Goal: Task Accomplishment & Management: Use online tool/utility

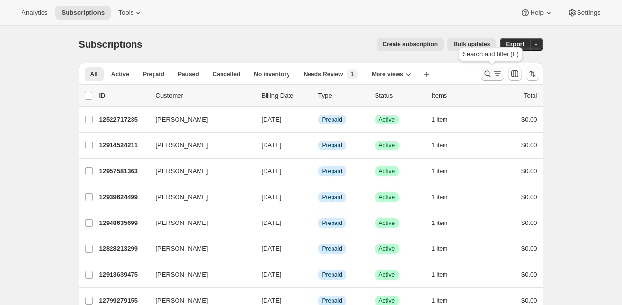
click at [487, 72] on icon "Search and filter results" at bounding box center [487, 74] width 10 height 10
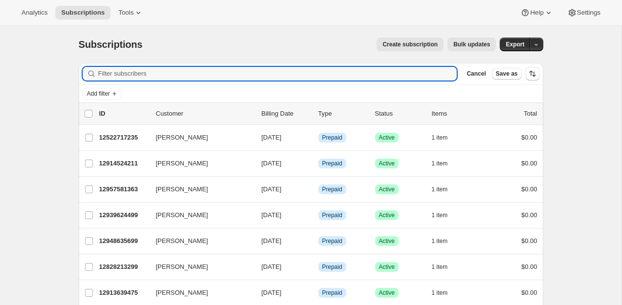
click at [110, 100] on div "Add filter" at bounding box center [311, 94] width 464 height 18
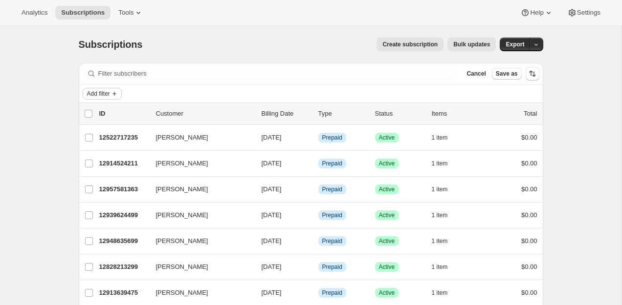
click at [113, 97] on icon "Add filter" at bounding box center [114, 94] width 8 height 8
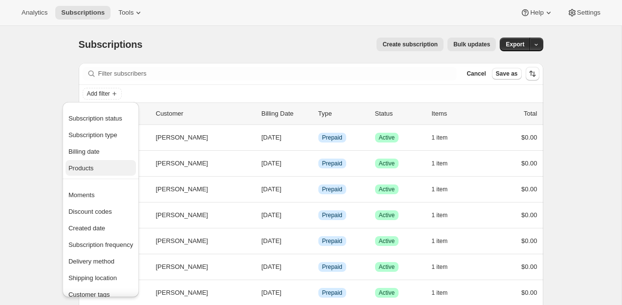
click at [94, 172] on span "Products" at bounding box center [100, 169] width 65 height 10
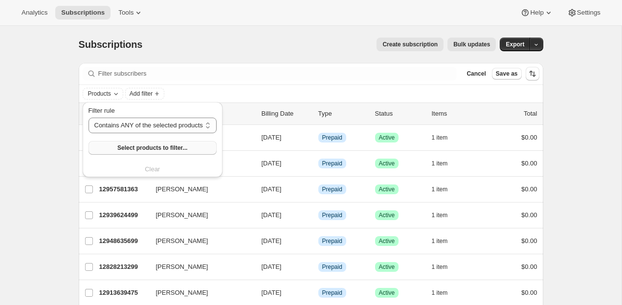
click at [162, 146] on span "Select products to filter..." at bounding box center [152, 148] width 70 height 8
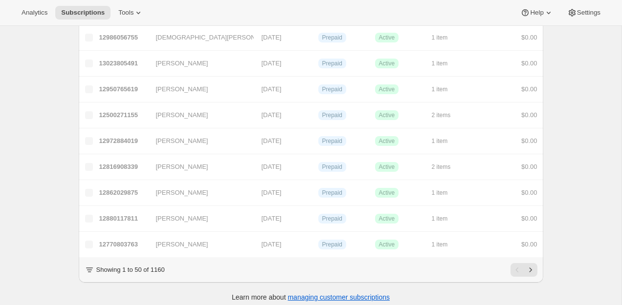
scroll to position [1169, 0]
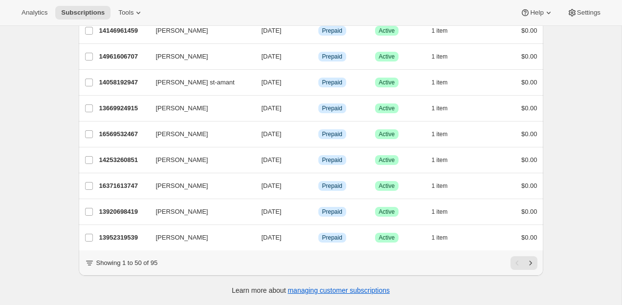
click at [155, 263] on p "Showing 1 to 50 of 95" at bounding box center [127, 264] width 62 height 10
copy p "95"
